Goal: Task Accomplishment & Management: Manage account settings

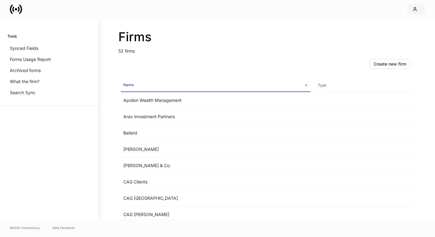
click at [416, 10] on icon "button" at bounding box center [415, 9] width 5 height 5
click at [378, 55] on div "Logout" at bounding box center [372, 55] width 14 height 6
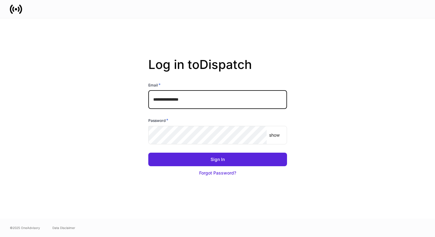
click at [257, 101] on input "**********" at bounding box center [217, 100] width 139 height 19
type input "**********"
